Goal: Information Seeking & Learning: Learn about a topic

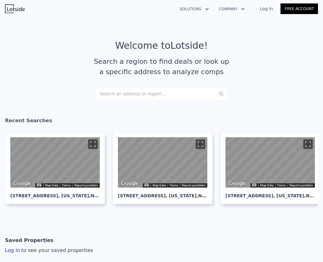
click at [137, 93] on div "Search an address or region..." at bounding box center [162, 94] width 134 height 14
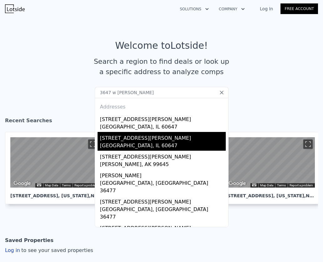
type input "3647 w [PERSON_NAME]"
click at [123, 142] on div "[STREET_ADDRESS][PERSON_NAME]" at bounding box center [163, 137] width 126 height 10
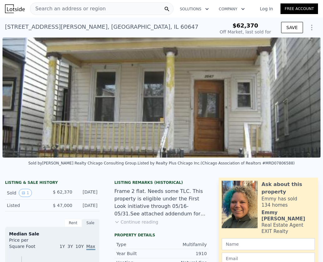
click at [190, 105] on img at bounding box center [162, 98] width 318 height 120
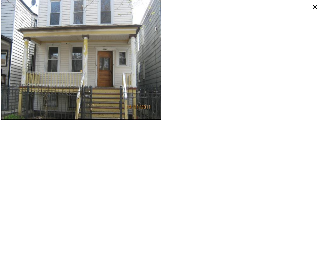
click at [106, 82] on img at bounding box center [81, 60] width 160 height 120
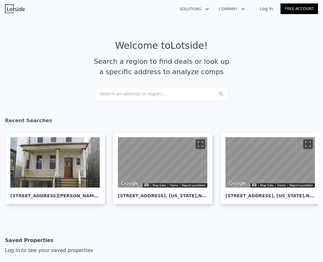
click at [129, 95] on div "Search an address or region..." at bounding box center [162, 94] width 134 height 14
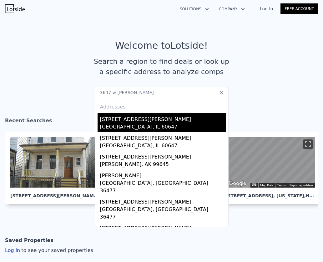
type input "3647 w [PERSON_NAME]"
click at [125, 124] on div "[GEOGRAPHIC_DATA], IL 60647" at bounding box center [163, 127] width 126 height 9
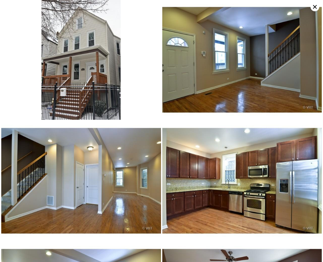
scroll to position [0, 3]
click at [96, 79] on img at bounding box center [81, 60] width 160 height 120
click at [94, 82] on img at bounding box center [81, 60] width 160 height 120
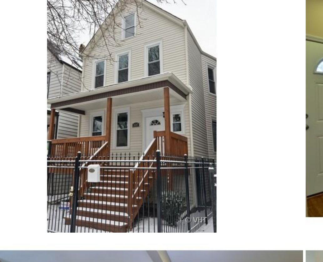
scroll to position [3, 0]
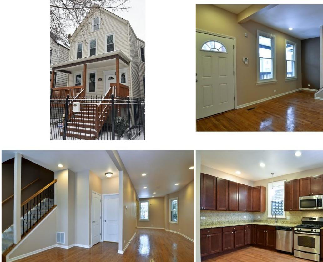
click at [182, 58] on img at bounding box center [242, 57] width 160 height 120
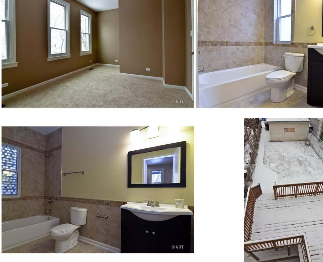
scroll to position [0, 0]
click at [231, 143] on img at bounding box center [242, 203] width 160 height 120
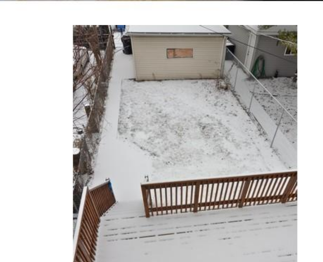
scroll to position [342, 0]
